Goal: Find specific page/section: Find specific page/section

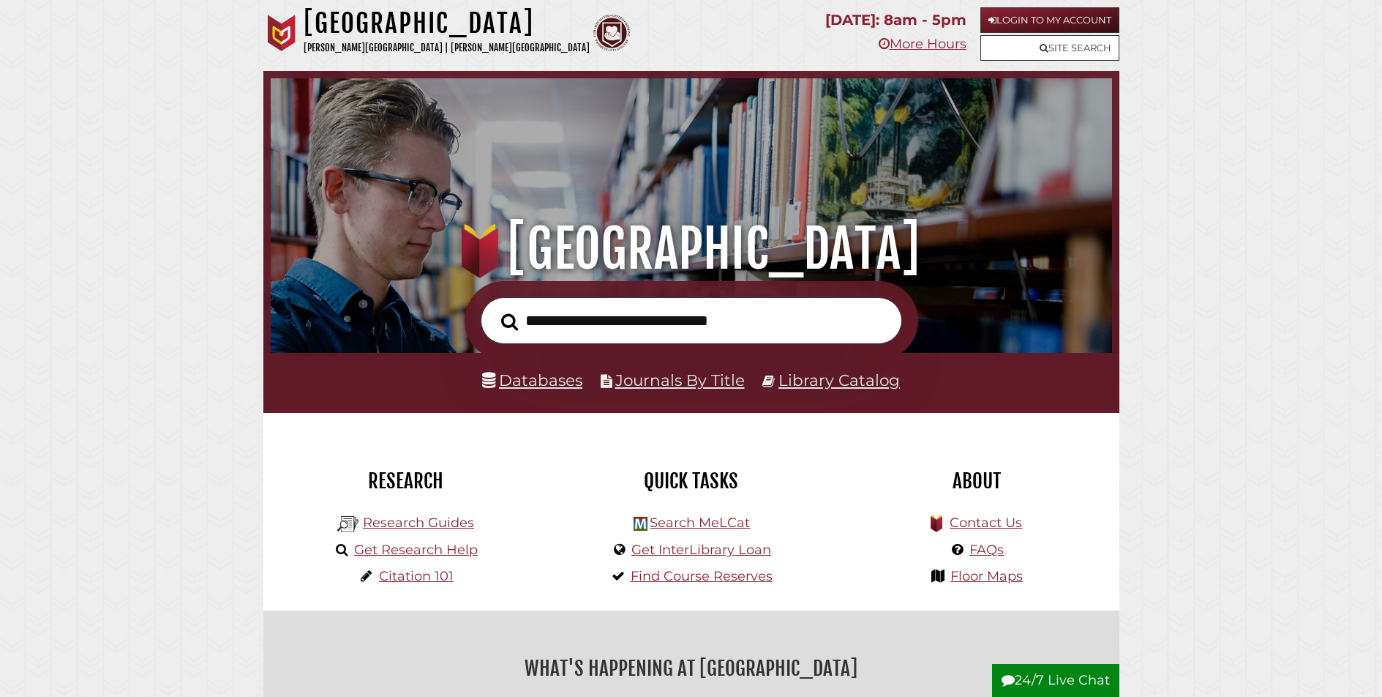
scroll to position [278, 834]
click at [552, 387] on link "Databases" at bounding box center [532, 379] width 100 height 19
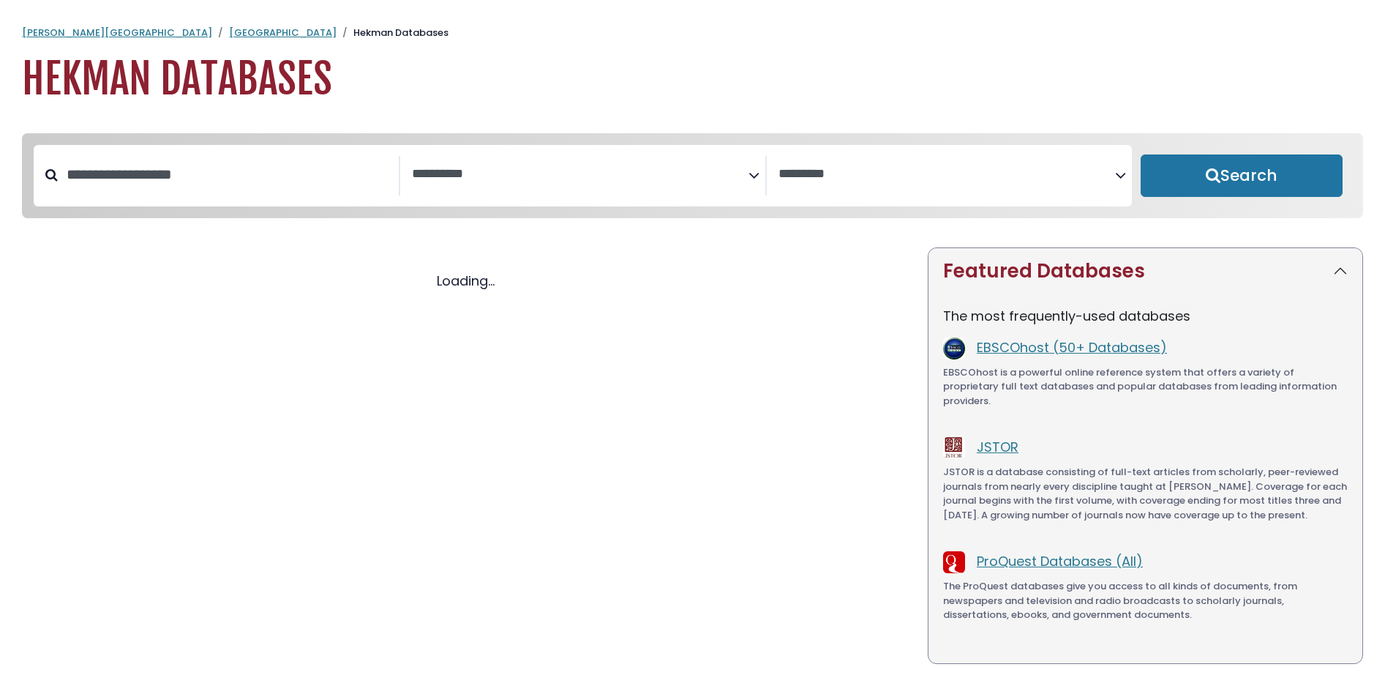
select select "Database Subject Filter"
select select "Database Vendors Filter"
select select "Database Subject Filter"
select select "Database Vendors Filter"
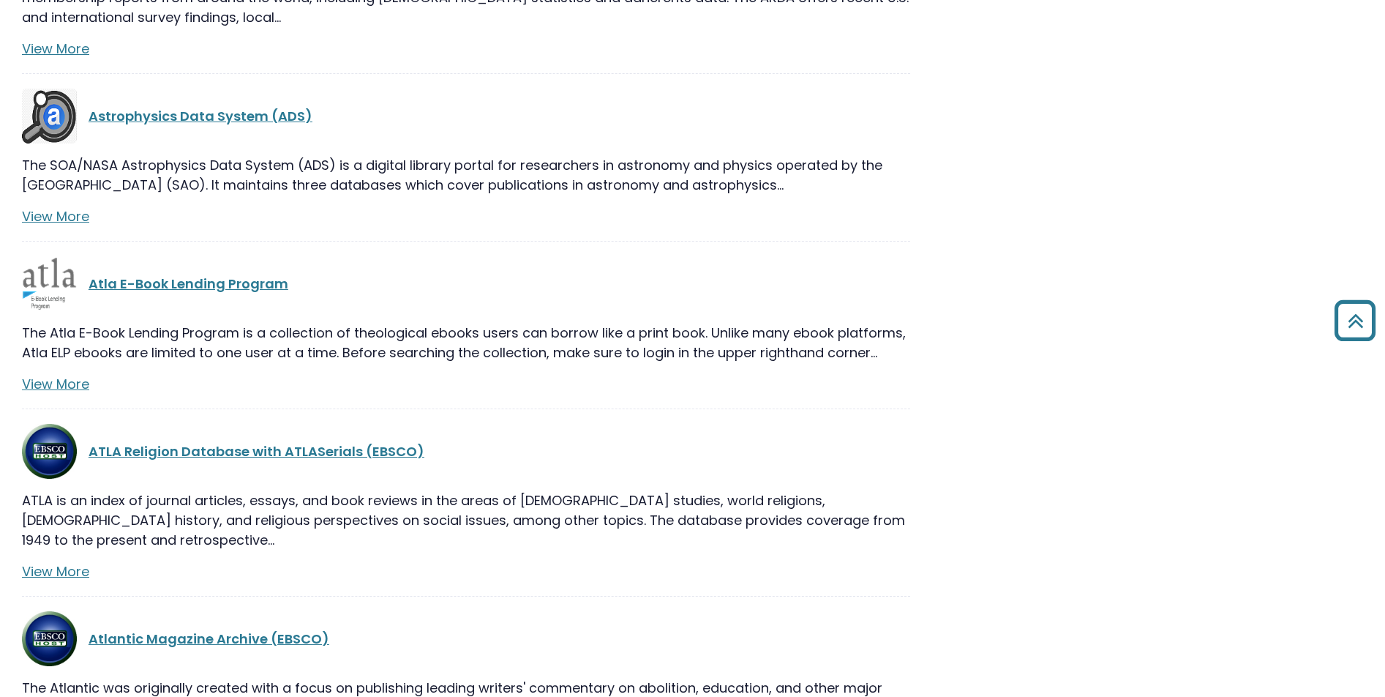
scroll to position [4901, 0]
click at [223, 441] on link "ATLA Religion Database with ATLASerials (EBSCO)" at bounding box center [257, 450] width 336 height 18
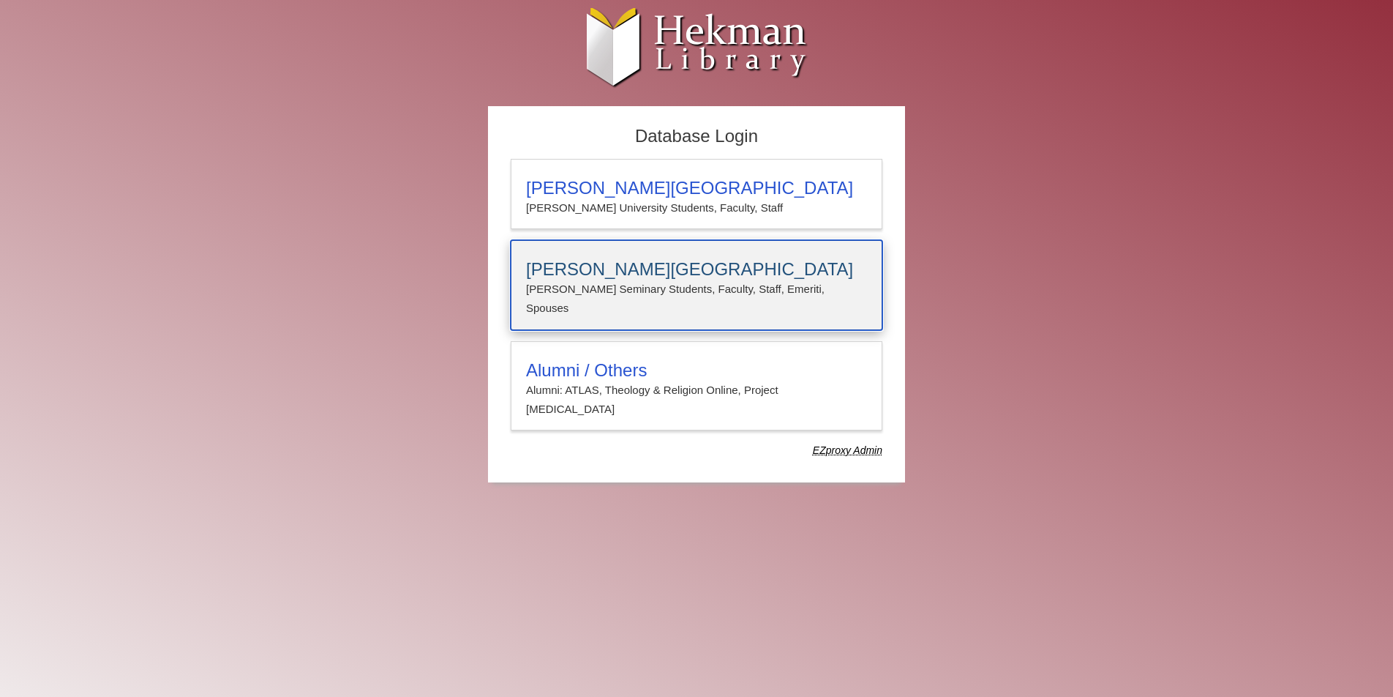
click at [654, 270] on h3 "Calvin Theological Seminary" at bounding box center [696, 269] width 341 height 20
